Goal: Task Accomplishment & Management: Manage account settings

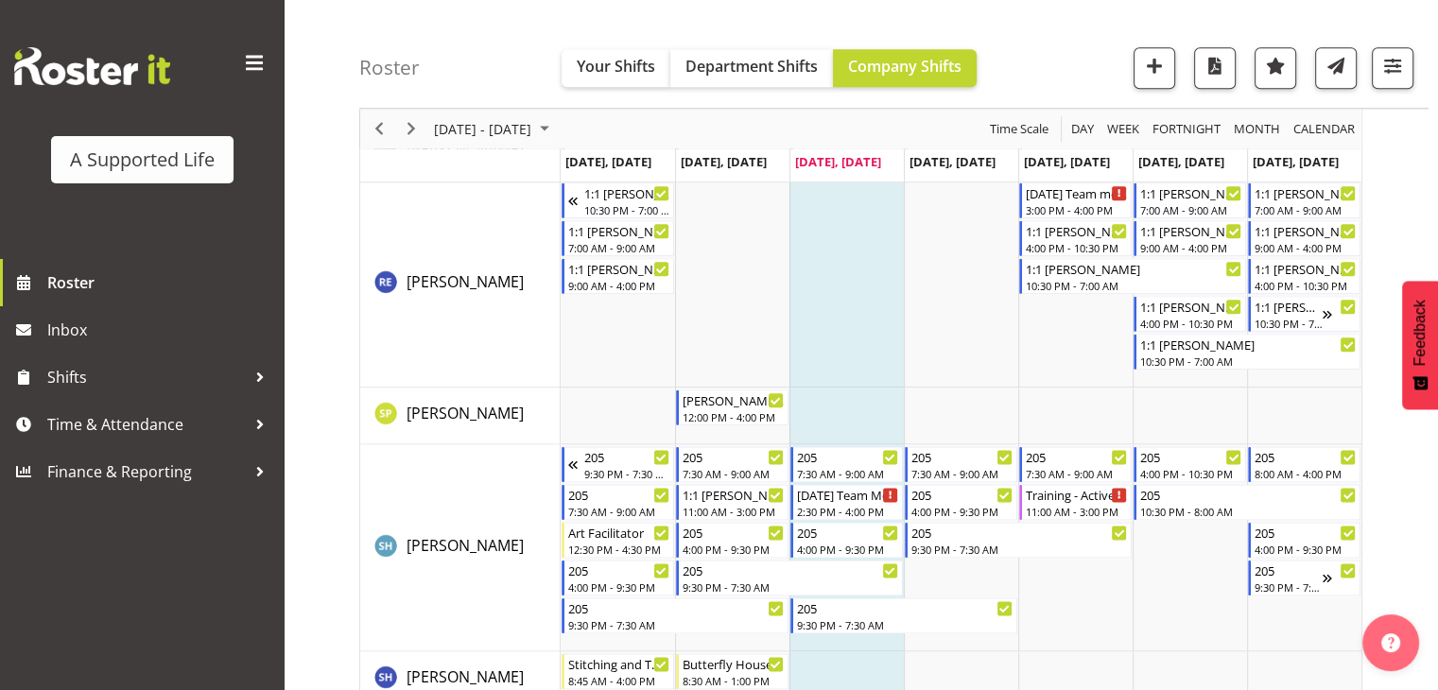
scroll to position [9551, 0]
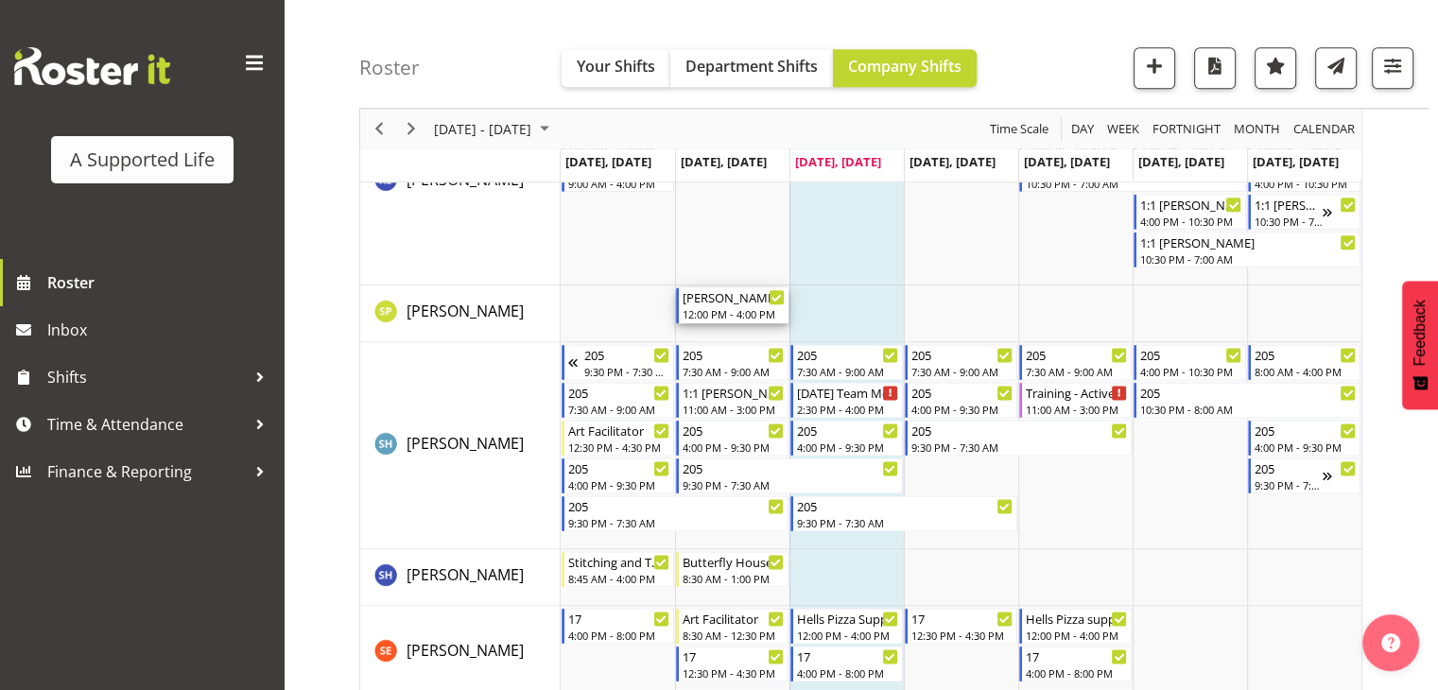
click at [732, 309] on div "12:00 PM - 4:00 PM" at bounding box center [734, 313] width 102 height 15
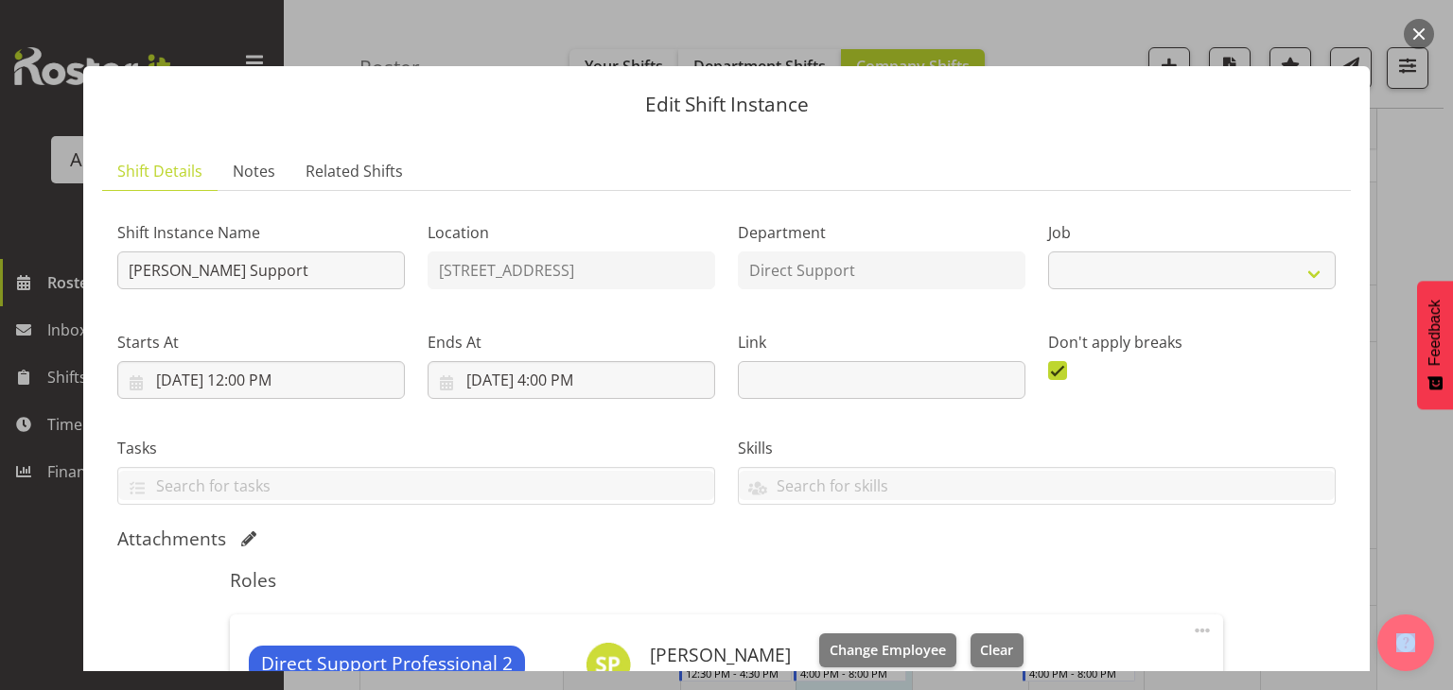
select select "4112"
click at [1033, 34] on div "Edit Shift Instance Shift Details Notes Related Shifts Shift Instance Name [PER…" at bounding box center [726, 345] width 1324 height 652
click at [1416, 26] on button "button" at bounding box center [1418, 34] width 30 height 30
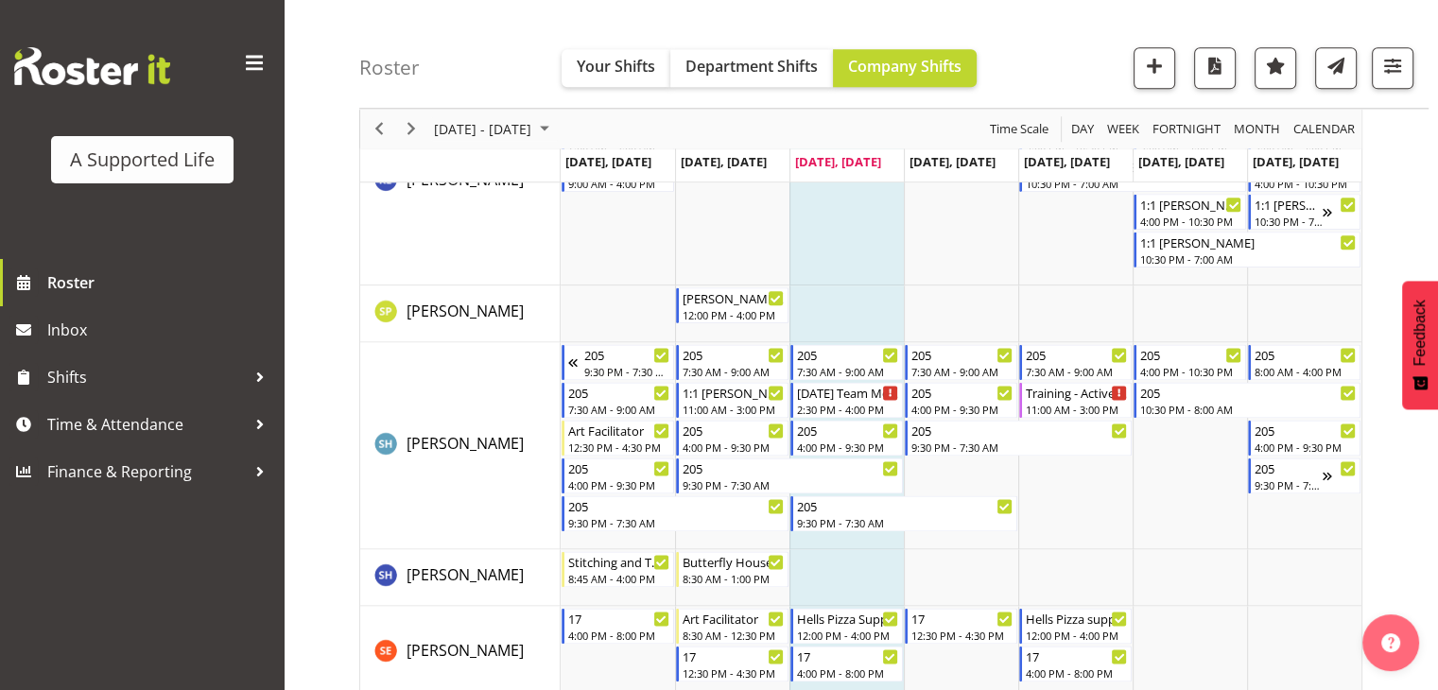
click at [406, 114] on div "Timeline Week of August 27, 2025" at bounding box center [411, 129] width 32 height 40
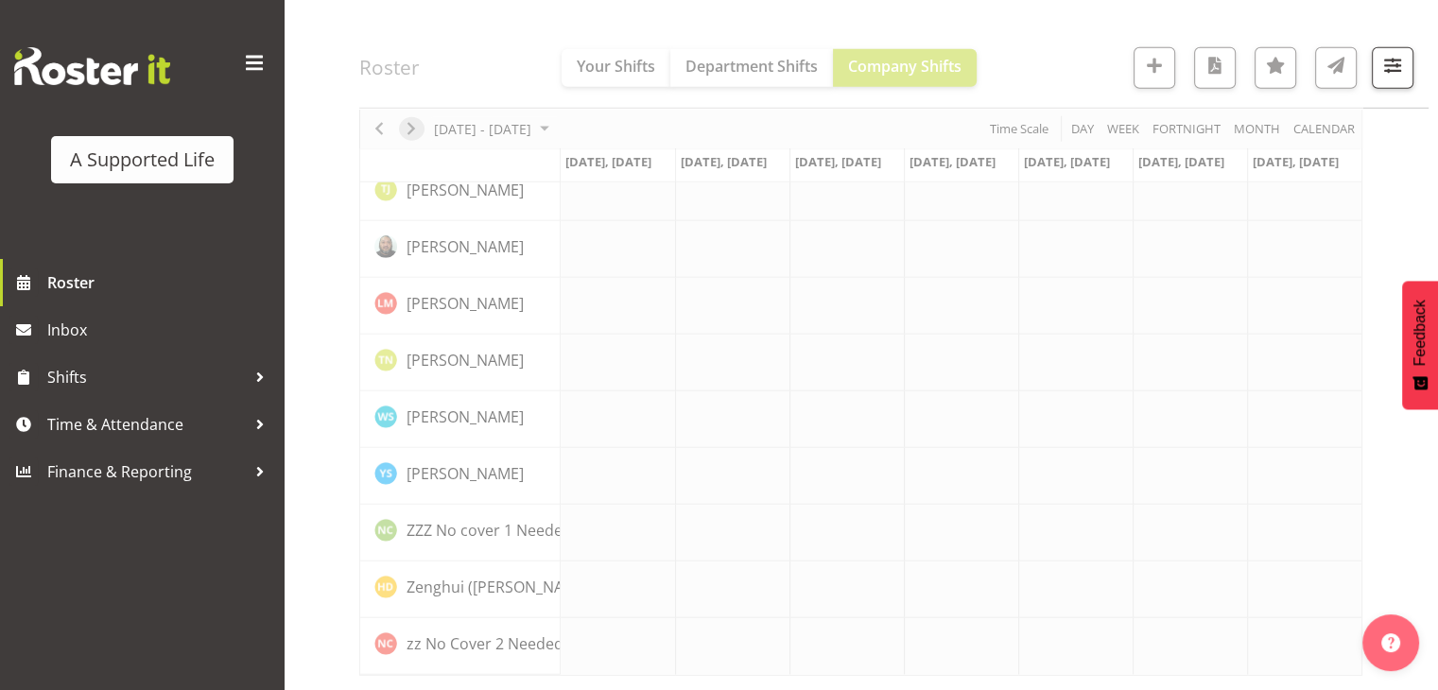
scroll to position [5383, 0]
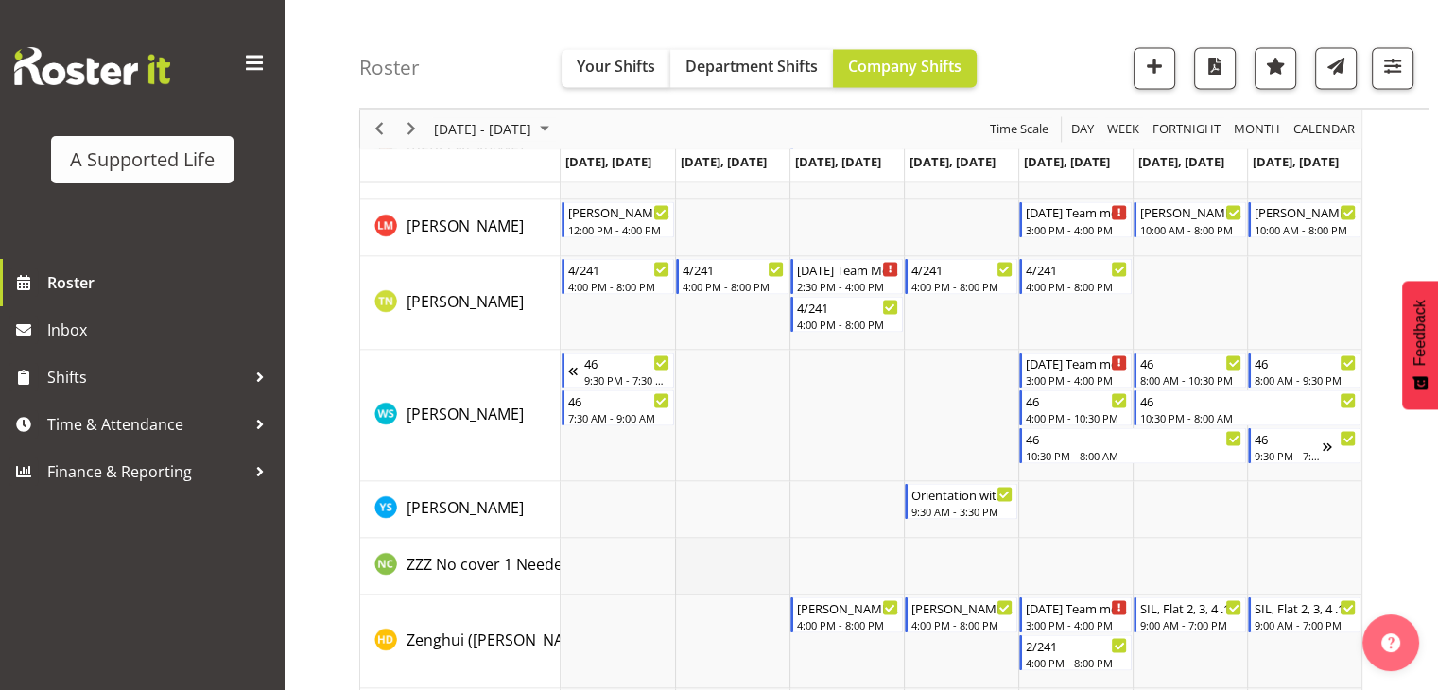
scroll to position [10537, 0]
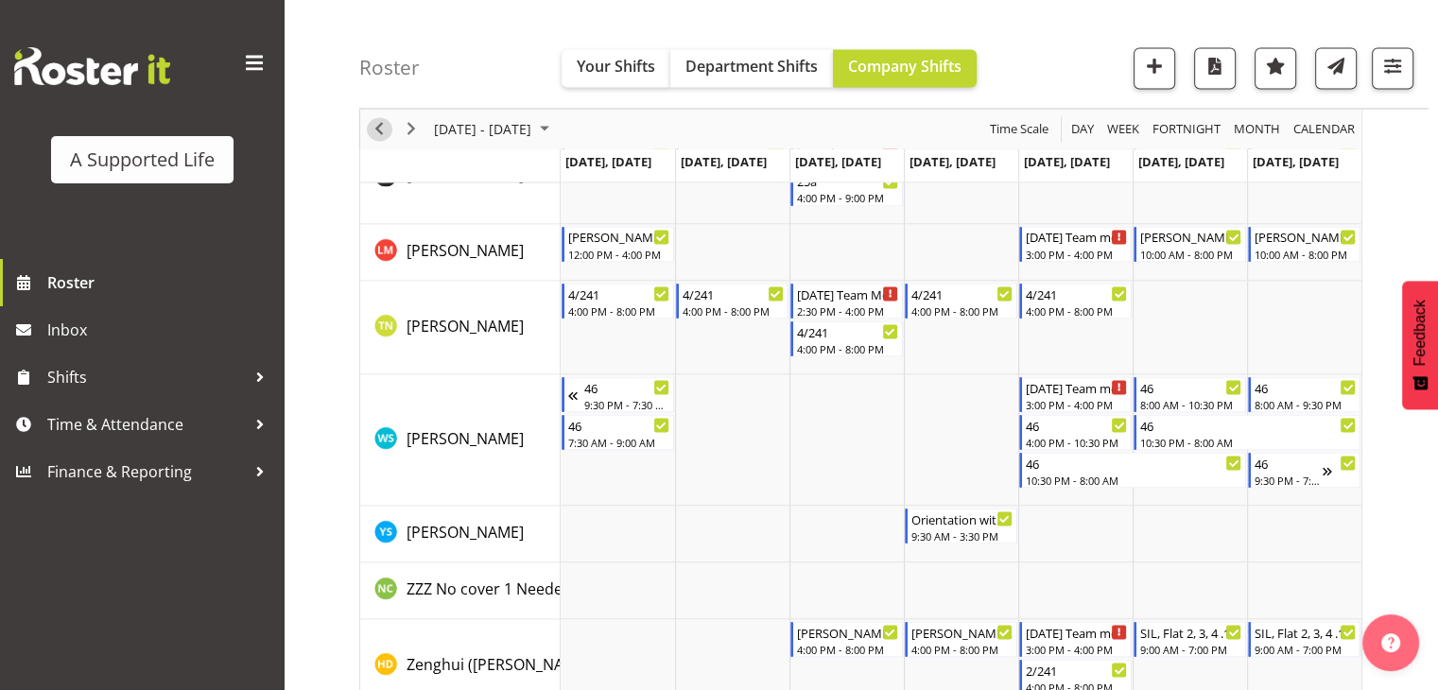
click at [386, 133] on span "Previous" at bounding box center [379, 129] width 23 height 24
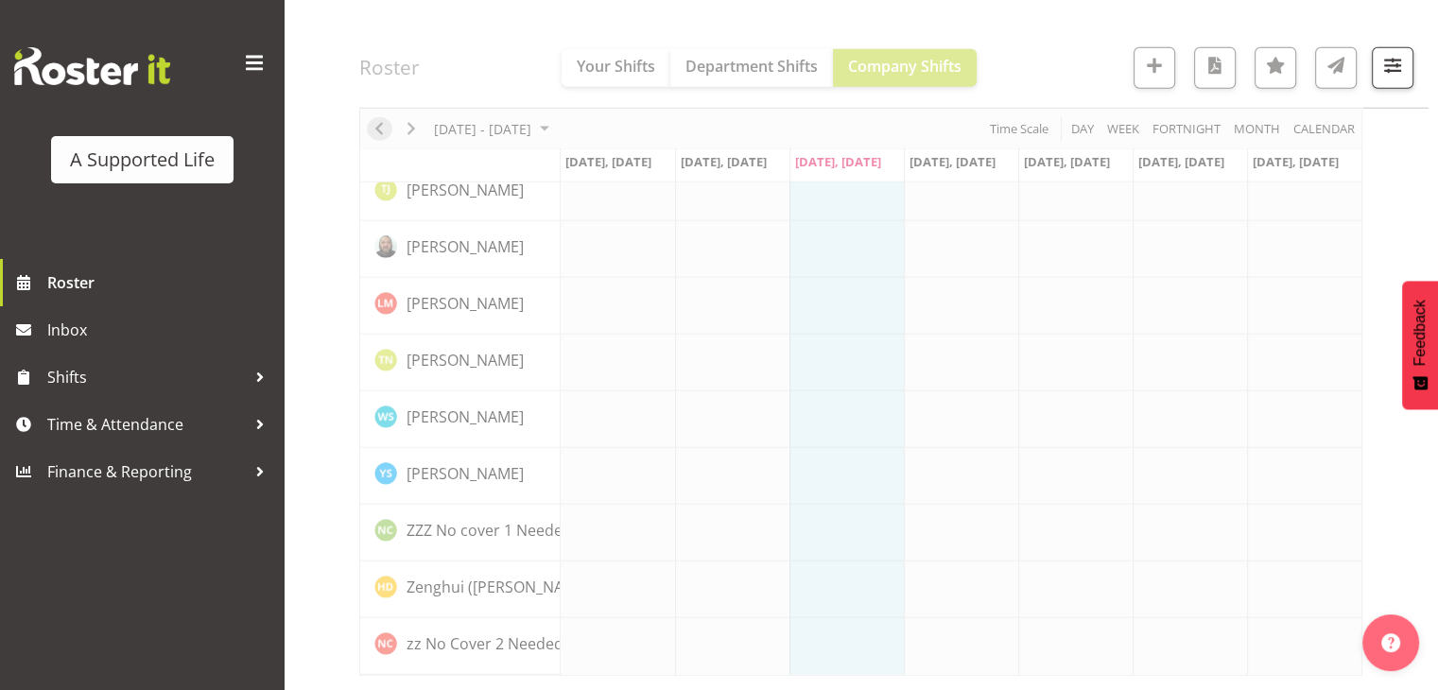
scroll to position [5383, 0]
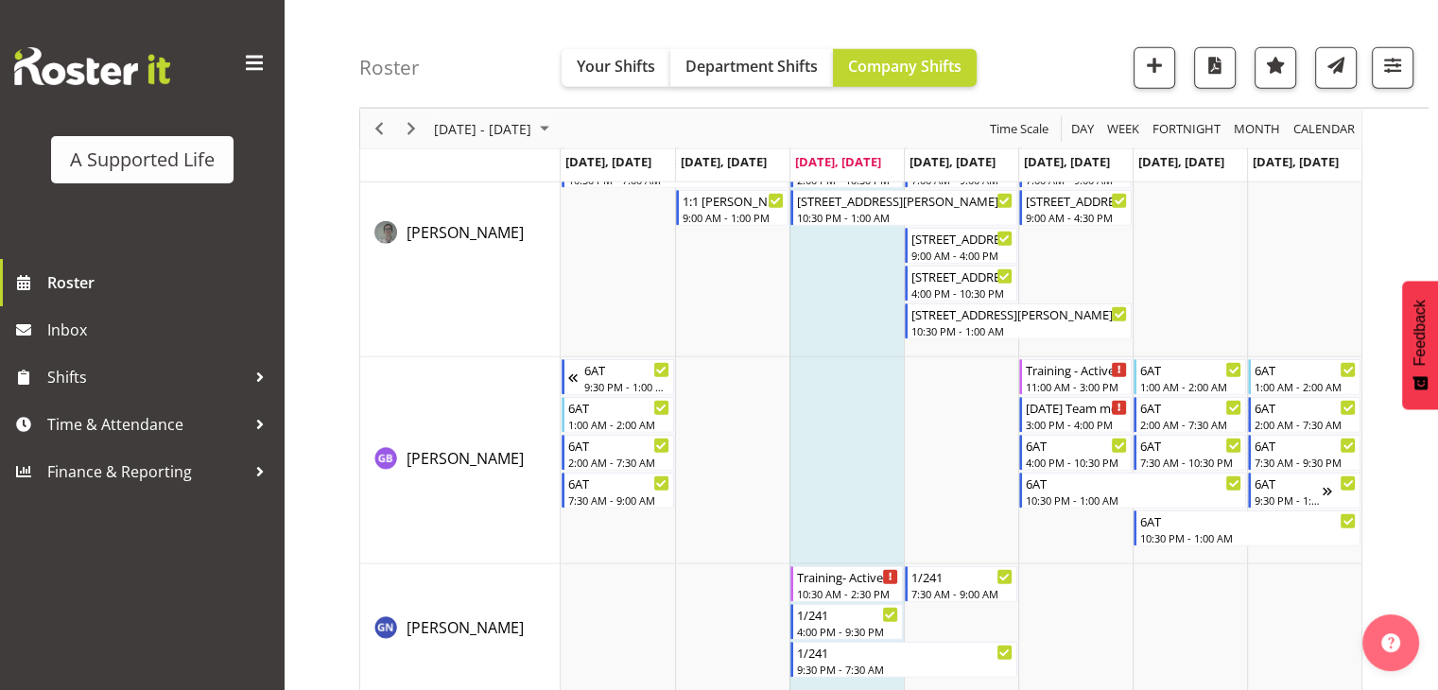
scroll to position [4728, 0]
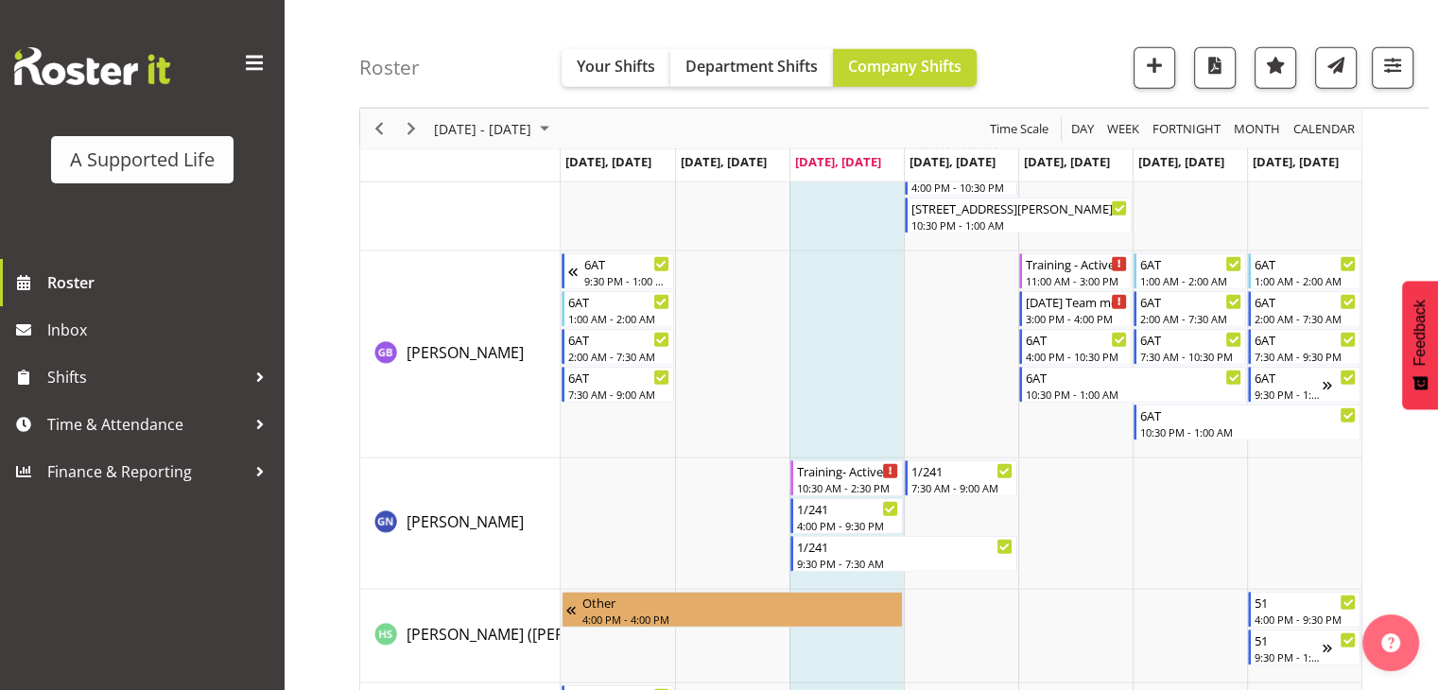
click at [29, 640] on div "A Supported Life Roster Inbox Shifts Time & Attendance Finance & Reporting" at bounding box center [142, 345] width 284 height 690
